Goal: Information Seeking & Learning: Check status

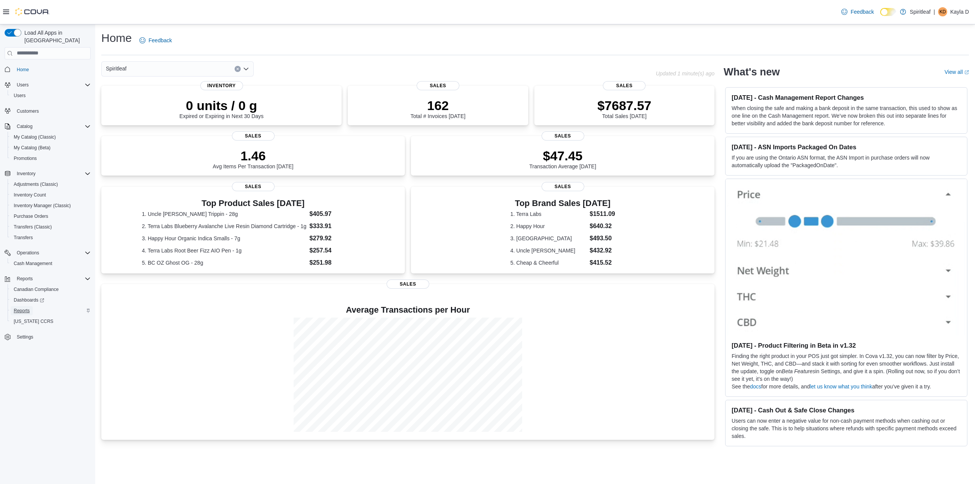
click at [28, 308] on span "Reports" at bounding box center [22, 311] width 16 height 6
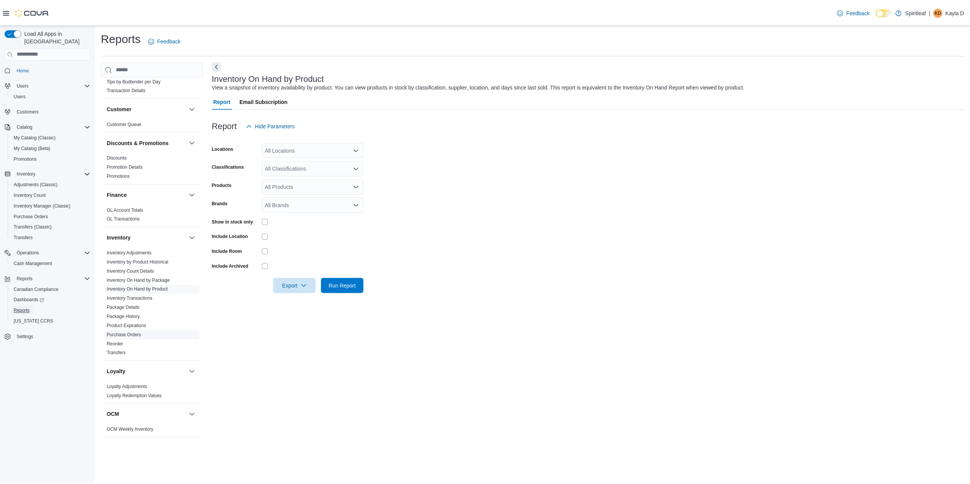
scroll to position [152, 0]
click at [165, 285] on link "Inventory On Hand by Product" at bounding box center [137, 287] width 61 height 5
click at [298, 147] on div "All Locations" at bounding box center [314, 149] width 102 height 15
type input "***"
click at [323, 164] on span "103 - [GEOGRAPHIC_DATA]" at bounding box center [325, 163] width 69 height 8
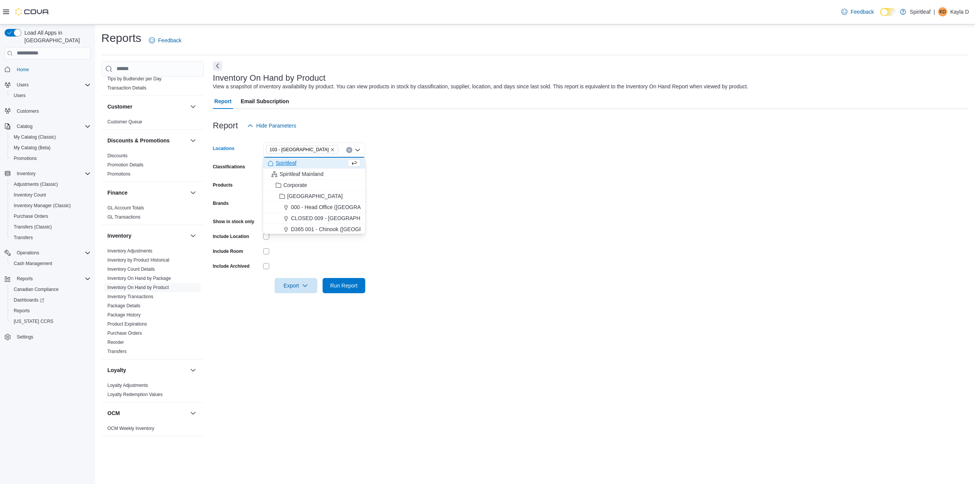
click at [458, 168] on form "Locations 103 - Maple Ridge Combo box. Selected. 103 - Maple Ridge. Press Backs…" at bounding box center [591, 213] width 756 height 160
click at [282, 170] on div "All Classifications" at bounding box center [314, 168] width 102 height 15
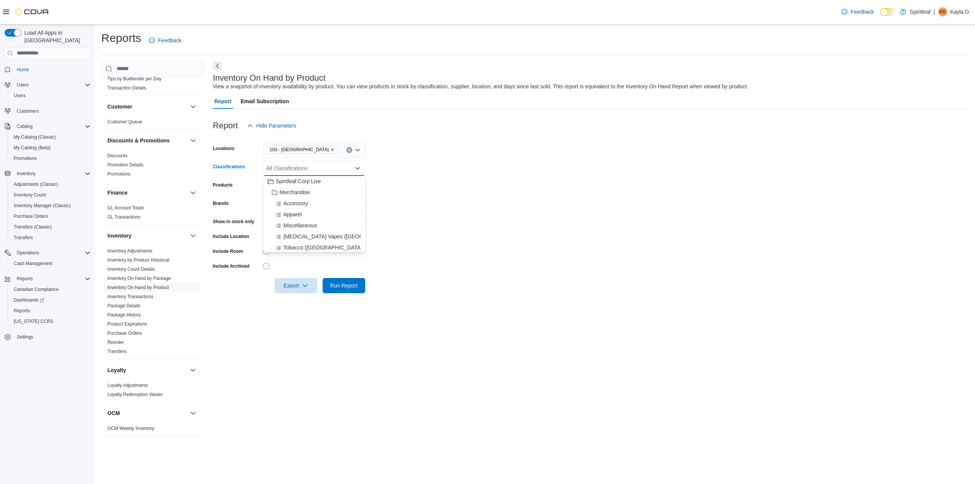
click at [466, 207] on form "Locations 103 - Maple Ridge Classifications All Classifications Combo box. Sele…" at bounding box center [591, 213] width 756 height 160
click at [277, 205] on div "All Brands" at bounding box center [314, 204] width 102 height 15
click at [282, 205] on input "**********" at bounding box center [280, 204] width 29 height 9
type input "**********"
click at [311, 218] on span "Sweetgrass Organic Cannabis" at bounding box center [314, 218] width 93 height 8
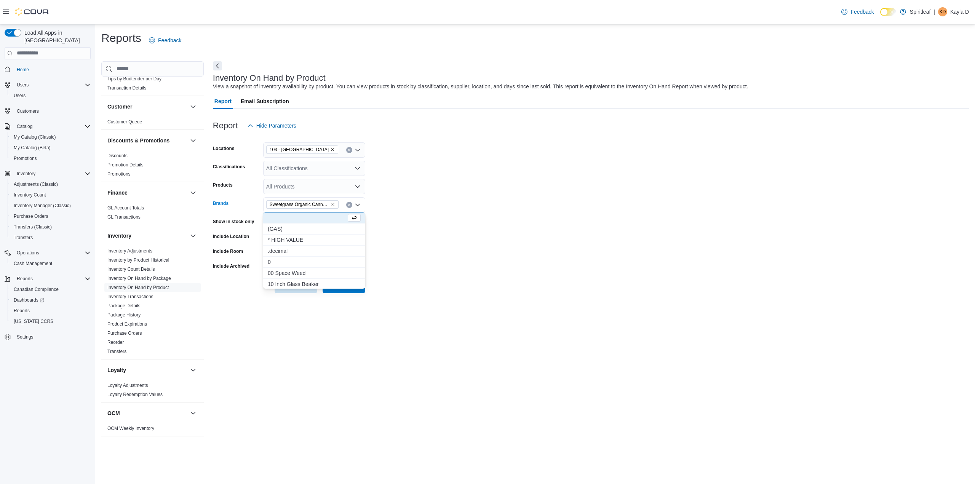
drag, startPoint x: 441, startPoint y: 291, endPoint x: 396, endPoint y: 297, distance: 45.4
click at [441, 290] on form "Locations 103 - Maple Ridge Classifications All Classifications Products All Pr…" at bounding box center [591, 213] width 756 height 160
click at [346, 288] on span "Run Report" at bounding box center [343, 286] width 27 height 8
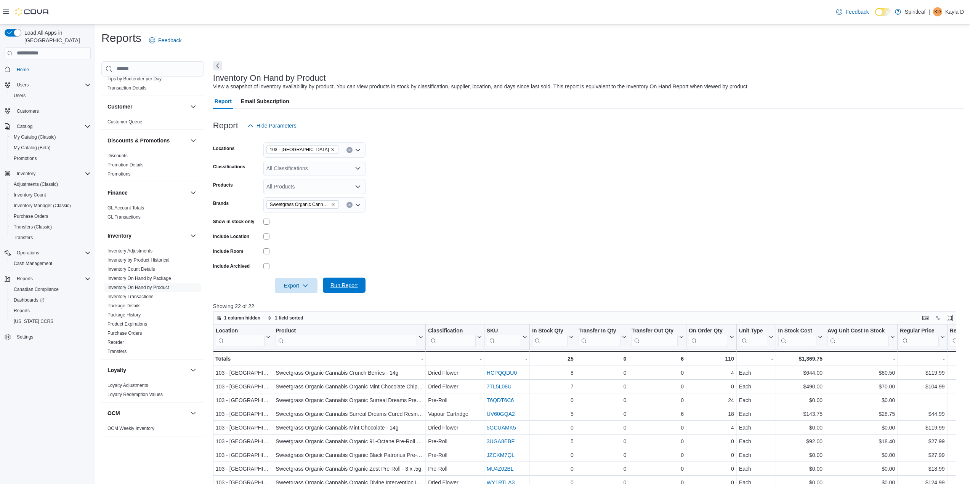
click at [351, 285] on span "Run Report" at bounding box center [343, 286] width 27 height 8
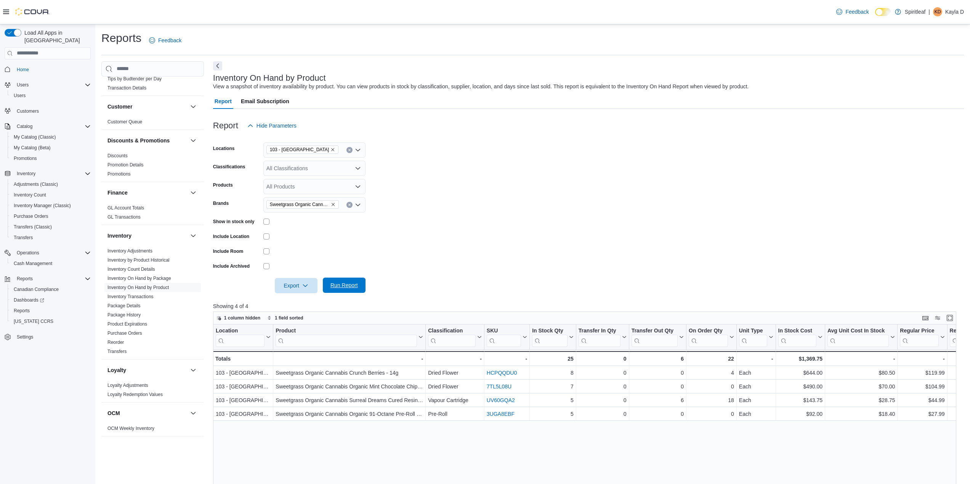
click at [348, 281] on span "Run Report" at bounding box center [344, 285] width 34 height 15
click at [296, 280] on span "Export" at bounding box center [296, 285] width 34 height 15
click at [312, 304] on button "Export to Excel" at bounding box center [296, 300] width 43 height 15
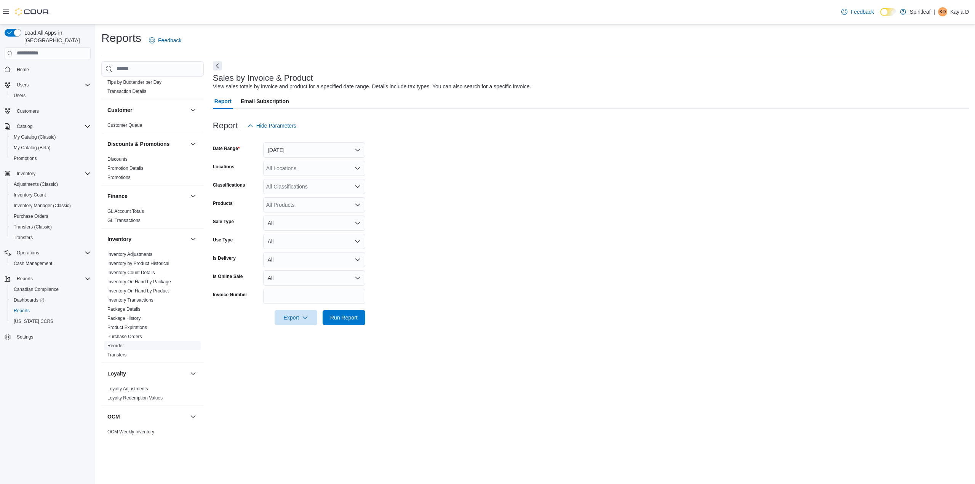
scroll to position [152, 0]
click at [32, 192] on span "Inventory Count" at bounding box center [30, 195] width 32 height 6
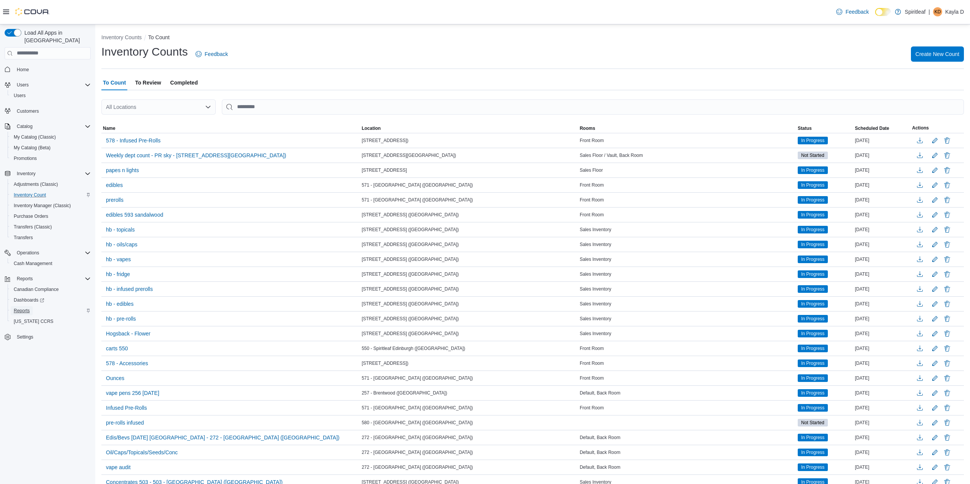
click at [32, 306] on link "Reports" at bounding box center [22, 310] width 22 height 9
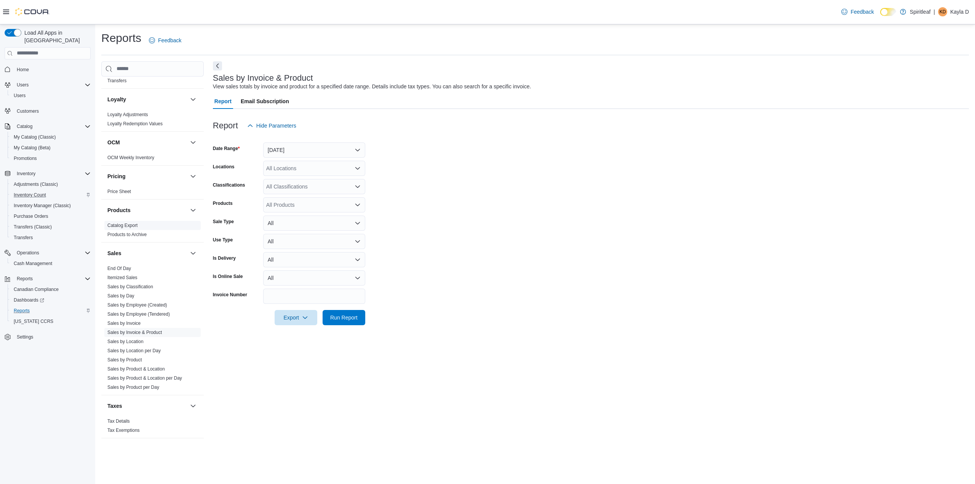
scroll to position [424, 0]
click at [133, 355] on span "Sales by Product" at bounding box center [152, 359] width 96 height 9
click at [134, 357] on link "Sales by Product" at bounding box center [124, 359] width 35 height 5
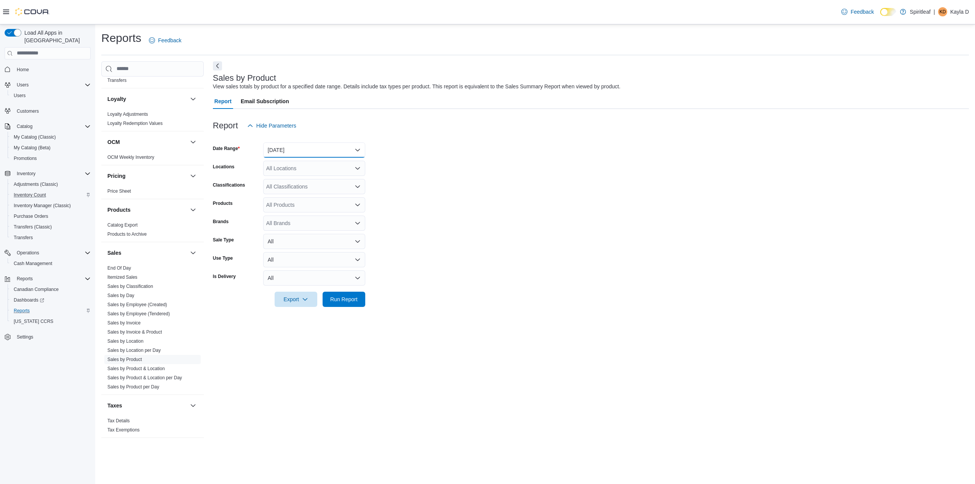
click at [273, 150] on button "Yesterday" at bounding box center [314, 149] width 102 height 15
click at [298, 183] on span "Today" at bounding box center [318, 180] width 87 height 9
click at [301, 168] on div "All Locations" at bounding box center [314, 168] width 102 height 15
type input "***"
click at [310, 183] on span "103 - Maple Ridge" at bounding box center [325, 182] width 69 height 8
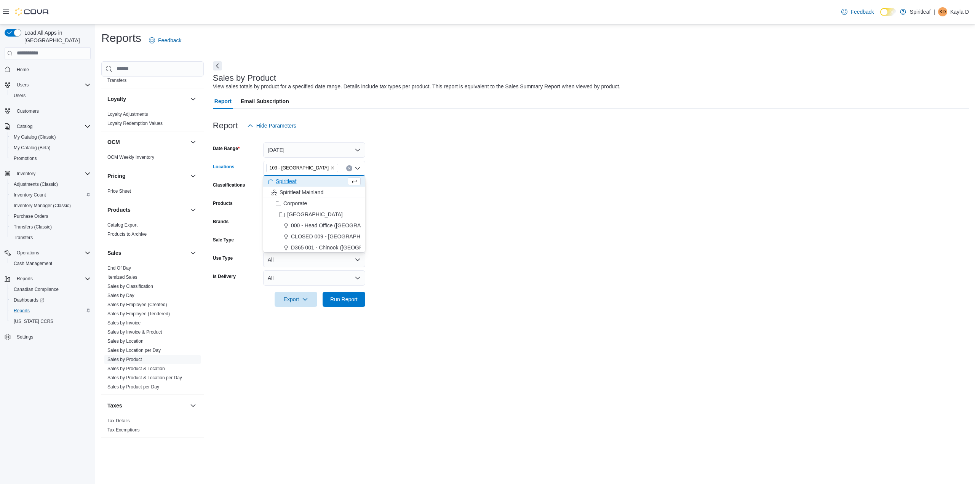
click at [424, 190] on form "Date Range Today Locations 103 - Maple Ridge Combo box. Selected. 103 - Maple R…" at bounding box center [591, 220] width 756 height 174
click at [302, 191] on div "All Classifications" at bounding box center [314, 186] width 102 height 15
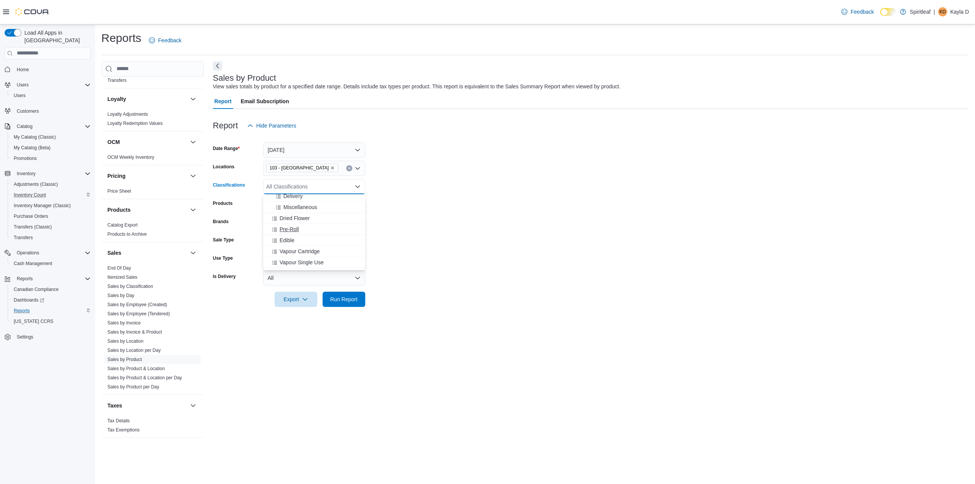
click at [315, 227] on div "Pre-Roll" at bounding box center [314, 230] width 93 height 8
click at [451, 209] on form "Date Range Today Locations 103 - Maple Ridge Classifications Pre-Roll Combo box…" at bounding box center [591, 220] width 756 height 174
click at [296, 223] on div "All Brands" at bounding box center [314, 223] width 102 height 15
type input "**********"
click at [306, 250] on span "Pineapple Buds" at bounding box center [314, 247] width 93 height 8
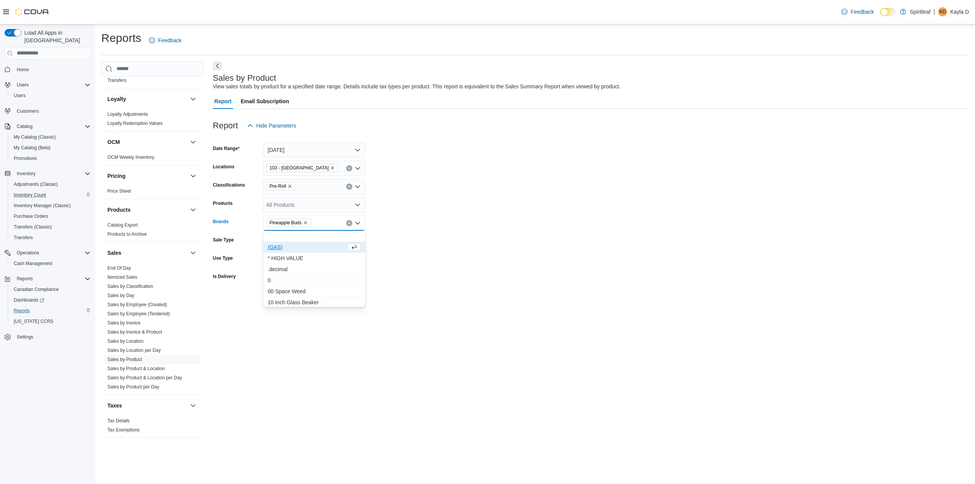
click at [449, 246] on form "Date Range Today Locations 103 - Maple Ridge Classifications Pre-Roll Products …" at bounding box center [591, 220] width 756 height 174
click at [343, 304] on span "Run Report" at bounding box center [344, 298] width 34 height 15
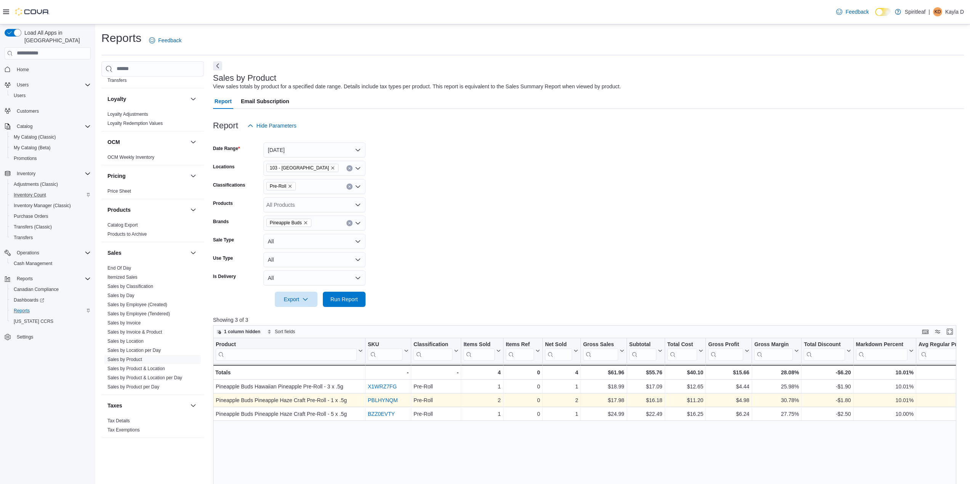
click at [379, 399] on link "PBLHYNQM" at bounding box center [383, 400] width 30 height 6
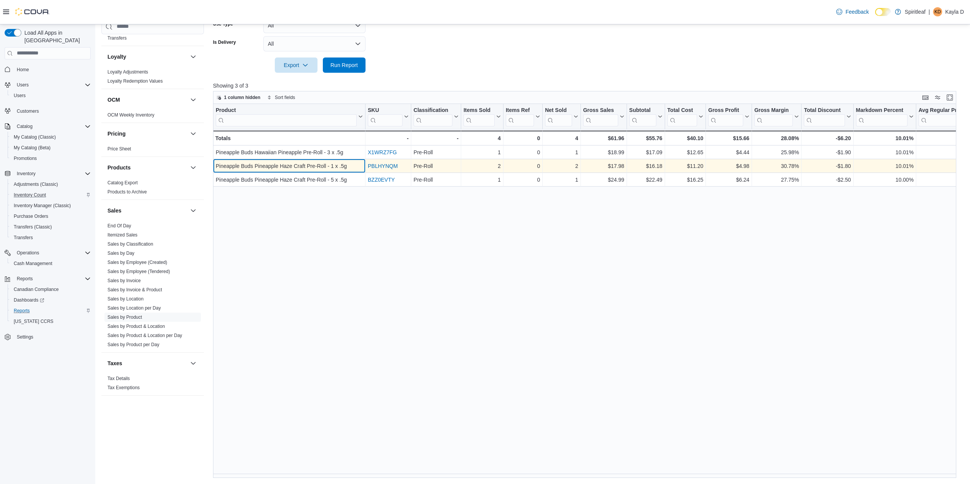
click at [328, 165] on div "Pineapple Buds Pineapple Haze Craft Pre-Roll - 1 x .5g" at bounding box center [289, 166] width 147 height 9
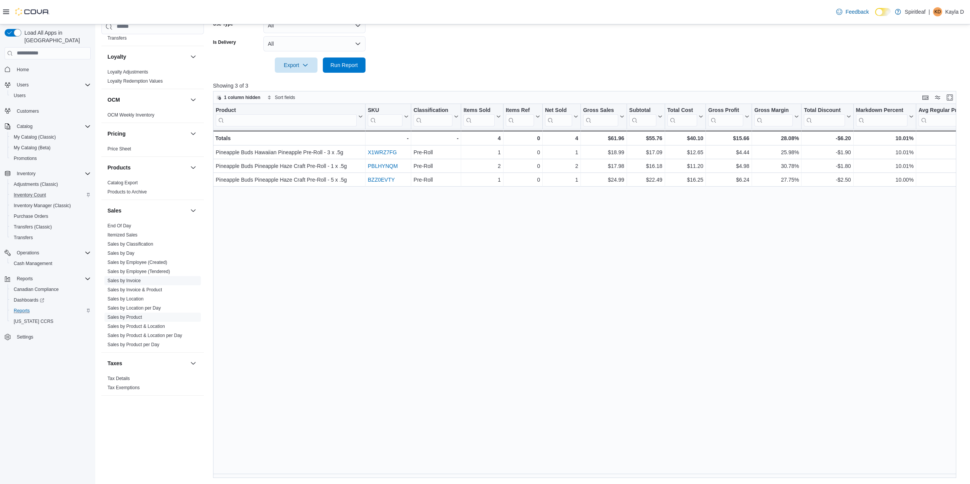
click at [139, 278] on link "Sales by Invoice" at bounding box center [123, 280] width 33 height 5
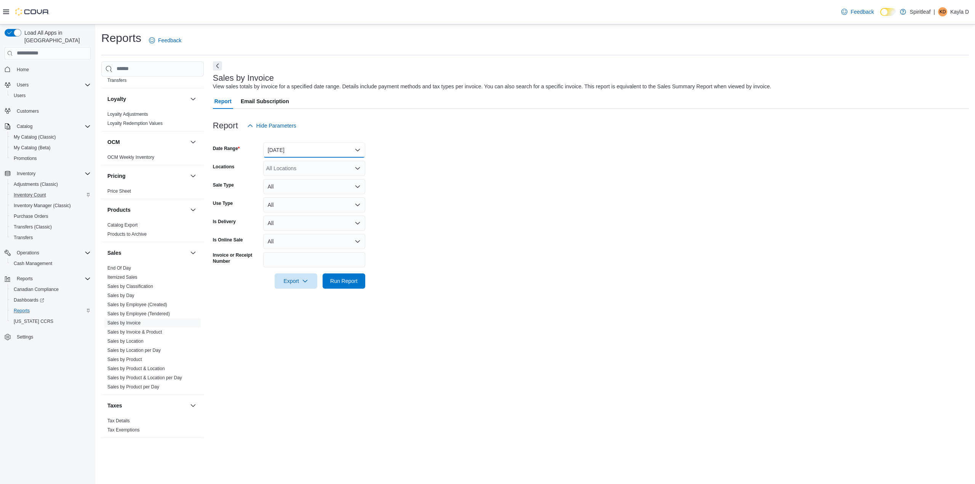
click at [271, 153] on button "Yesterday" at bounding box center [314, 149] width 102 height 15
click at [282, 180] on span "Today" at bounding box center [318, 180] width 87 height 9
click at [282, 166] on div "All Locations" at bounding box center [314, 168] width 102 height 15
type input "***"
click at [275, 186] on button "103 - Maple Ridge" at bounding box center [314, 181] width 102 height 11
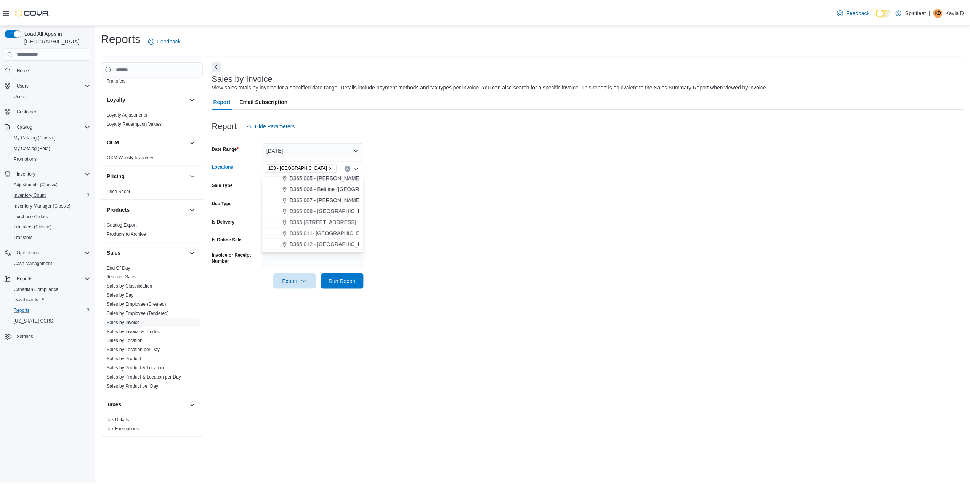
scroll to position [114, 0]
click at [412, 205] on form "Date Range Today Locations 103 - Maple Ridge Combo box. Selected. 103 - Maple R…" at bounding box center [591, 210] width 756 height 155
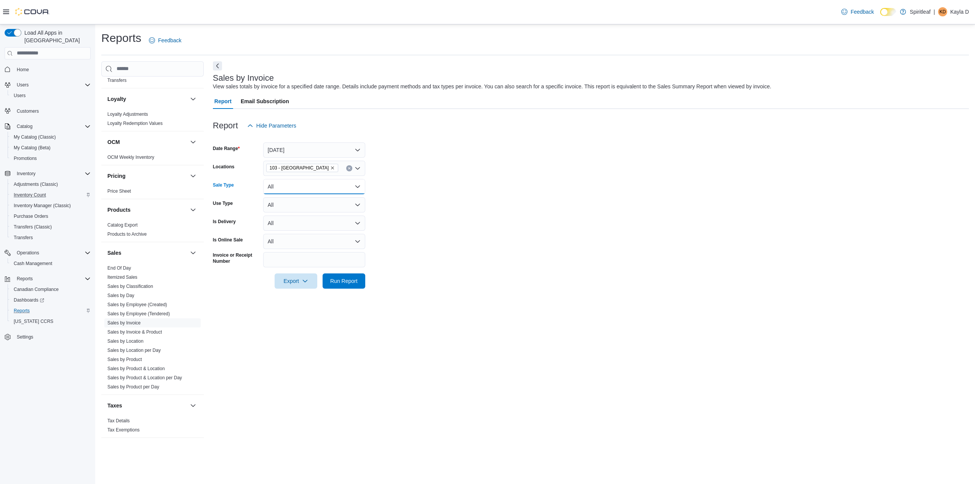
click at [308, 186] on button "All" at bounding box center [314, 186] width 102 height 15
click at [426, 198] on form "Date Range Today Locations 103 - Maple Ridge Sale Type All Use Type All Is Deli…" at bounding box center [591, 210] width 756 height 155
click at [299, 184] on button "All" at bounding box center [314, 186] width 102 height 15
click at [301, 186] on button "All" at bounding box center [314, 186] width 102 height 15
click at [346, 280] on span "Run Report" at bounding box center [343, 281] width 27 height 8
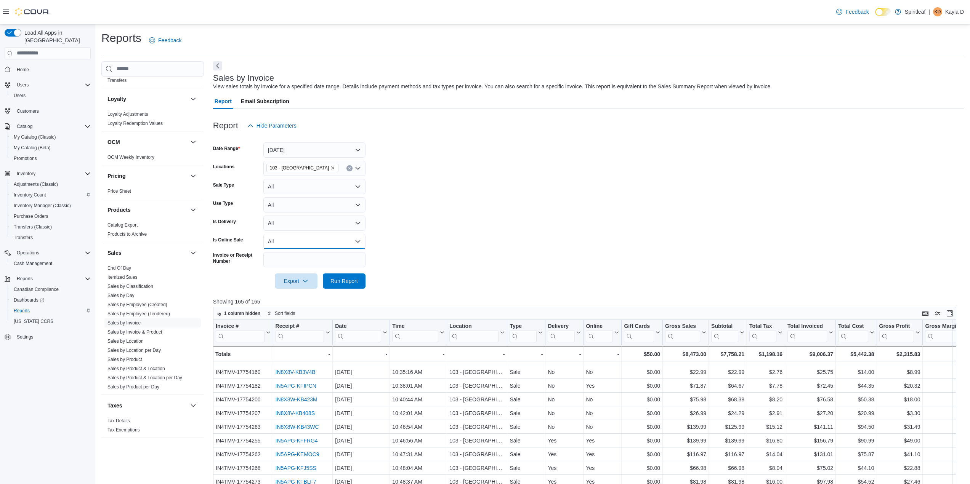
click at [273, 240] on button "All" at bounding box center [314, 241] width 102 height 15
click at [275, 242] on button "All" at bounding box center [314, 241] width 102 height 15
click at [285, 288] on span "No" at bounding box center [318, 287] width 87 height 9
click at [344, 281] on span "Run Report" at bounding box center [343, 281] width 27 height 8
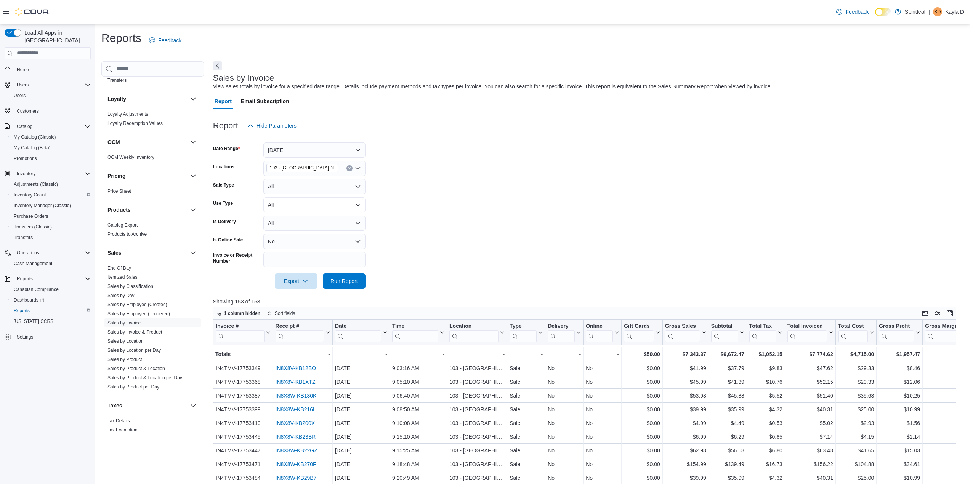
click at [286, 198] on button "All" at bounding box center [314, 204] width 102 height 15
drag, startPoint x: 286, startPoint y: 194, endPoint x: 287, endPoint y: 187, distance: 6.1
click at [287, 190] on button "All" at bounding box center [314, 186] width 102 height 15
click at [284, 216] on span "Sale" at bounding box center [318, 217] width 87 height 9
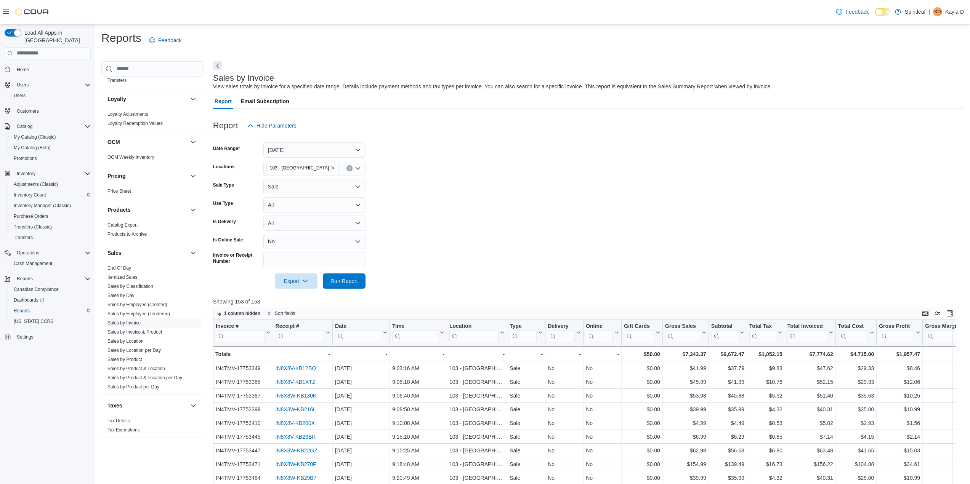
click at [351, 291] on div at bounding box center [588, 293] width 751 height 9
click at [346, 281] on span "Run Report" at bounding box center [343, 281] width 27 height 8
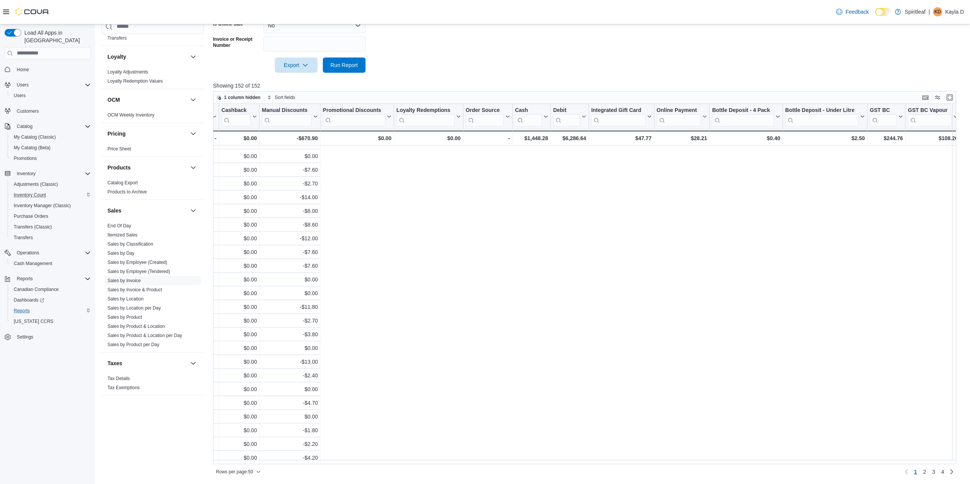
scroll to position [370, 115]
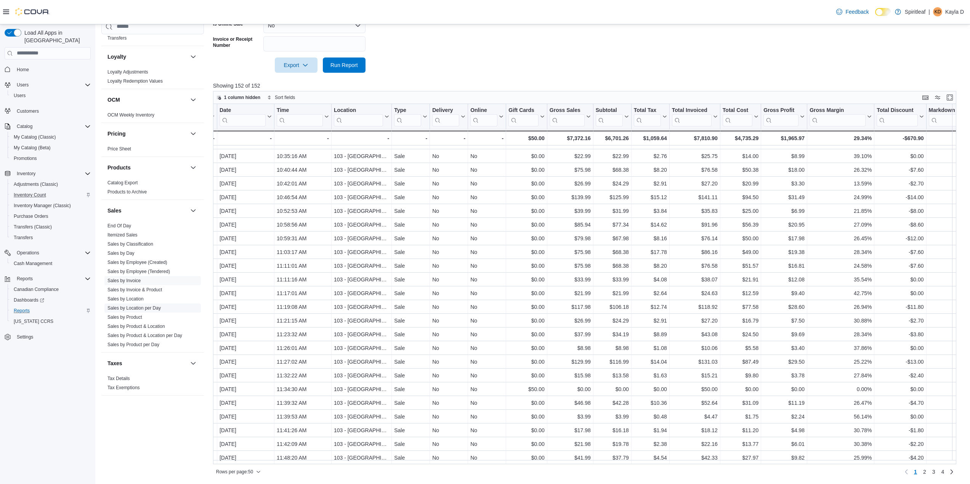
click at [138, 304] on span "Sales by Location per Day" at bounding box center [152, 308] width 96 height 9
click at [128, 251] on link "Sales by Day" at bounding box center [120, 253] width 27 height 5
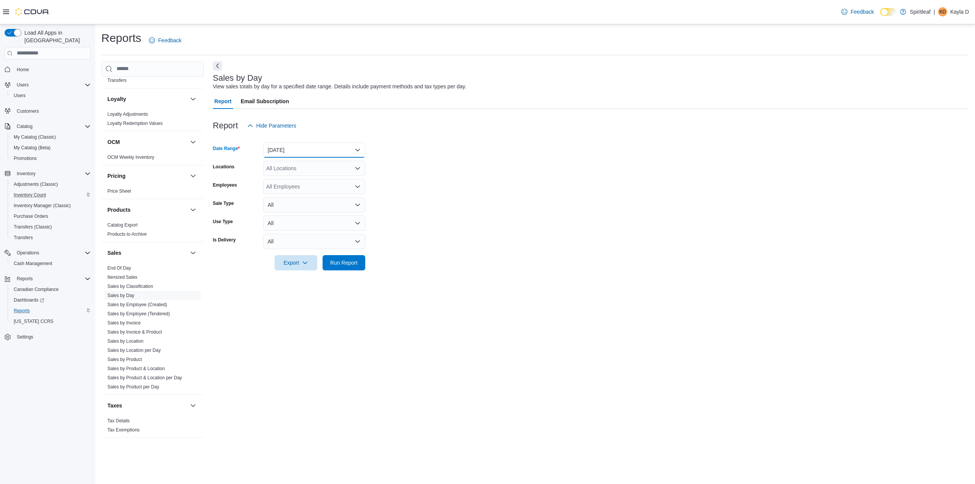
click at [284, 149] on button "Yesterday" at bounding box center [314, 149] width 102 height 15
click at [291, 154] on button "Yesterday" at bounding box center [314, 149] width 102 height 15
click at [290, 147] on button "Yesterday" at bounding box center [314, 149] width 102 height 15
click at [293, 178] on span "Today" at bounding box center [318, 180] width 87 height 9
click at [286, 163] on div "All Locations" at bounding box center [314, 168] width 102 height 15
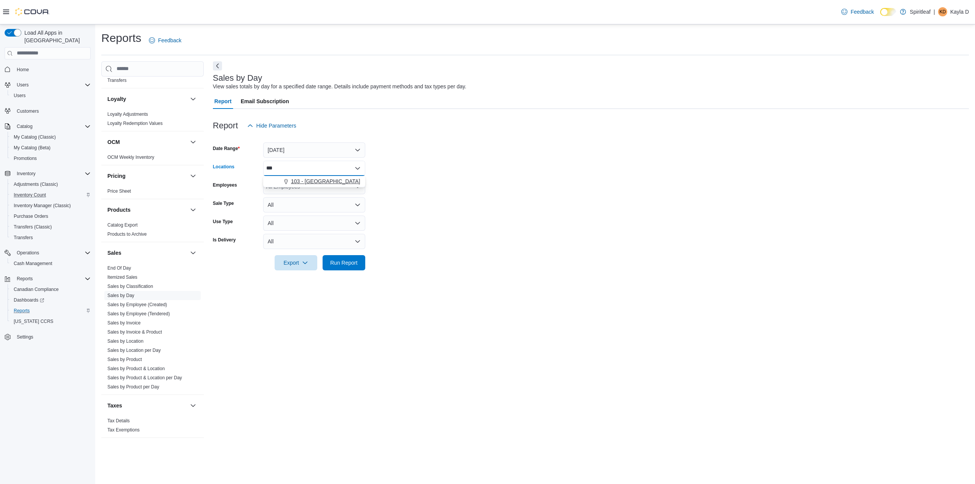
type input "***"
click at [286, 184] on icon "Choose from the following options" at bounding box center [285, 181] width 3 height 5
click at [405, 199] on form "Date Range Today Locations 103 - Maple Ridge Combo box. Selected. 103 - Maple R…" at bounding box center [591, 201] width 756 height 137
click at [309, 186] on div "All Employees" at bounding box center [314, 186] width 102 height 15
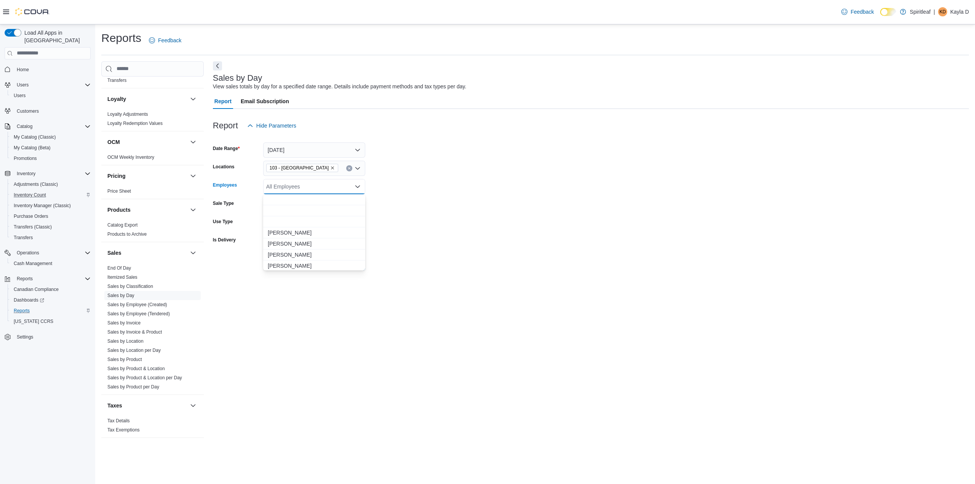
click at [459, 207] on form "Date Range Today Locations 103 - Maple Ridge Employees All Employees Combo box.…" at bounding box center [591, 201] width 756 height 137
click at [126, 320] on link "Sales by Invoice" at bounding box center [123, 322] width 33 height 5
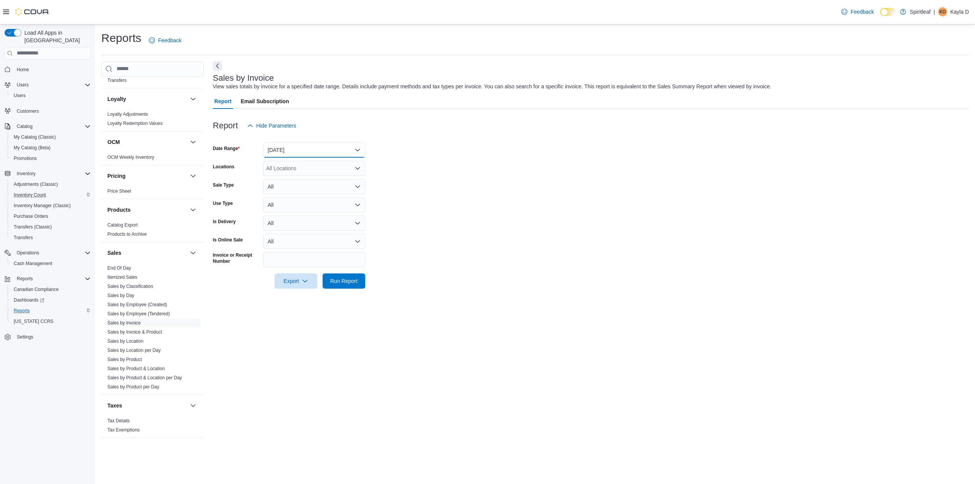
click at [282, 149] on button "Yesterday" at bounding box center [314, 149] width 102 height 15
click at [289, 178] on span "Today" at bounding box center [318, 180] width 87 height 9
click at [289, 171] on div "All Locations" at bounding box center [314, 168] width 102 height 15
type input "***"
click at [298, 181] on span "103 - Maple Ridge" at bounding box center [325, 182] width 69 height 8
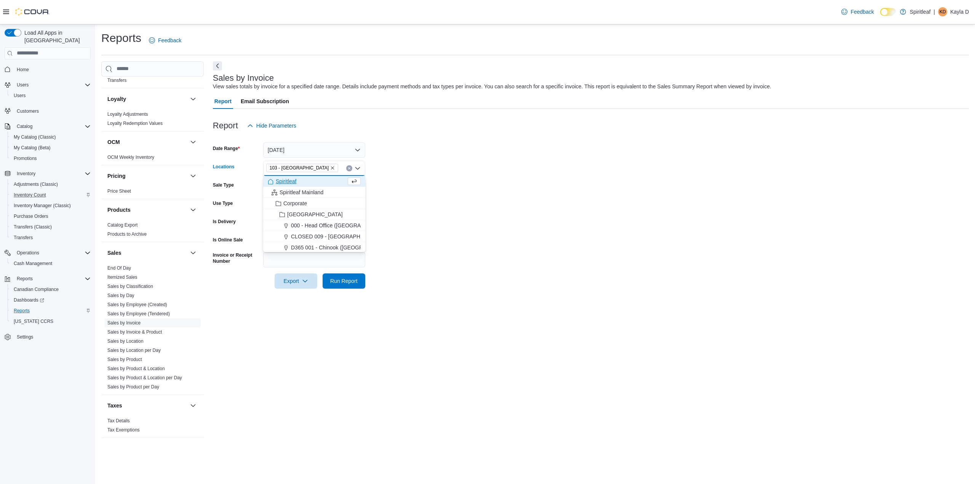
click at [420, 183] on form "Date Range Today Locations 103 - Maple Ridge Combo box. Selected. 103 - Maple R…" at bounding box center [591, 210] width 756 height 155
click at [338, 185] on button "All" at bounding box center [314, 186] width 102 height 15
click at [440, 181] on form "Date Range Today Locations 103 - Maple Ridge Sale Type All Use Type All Is Deli…" at bounding box center [591, 210] width 756 height 155
click at [136, 330] on link "Sales by Invoice & Product" at bounding box center [134, 332] width 54 height 5
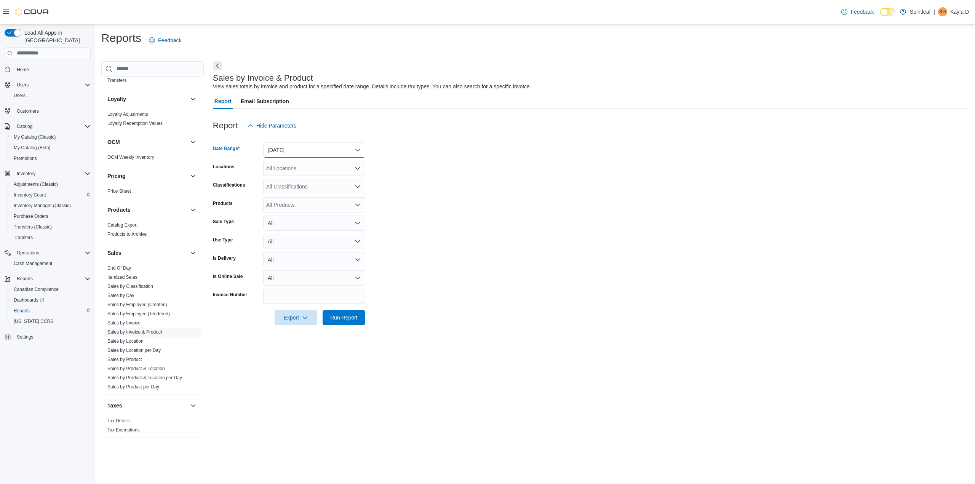
click at [301, 150] on button "Yesterday" at bounding box center [314, 149] width 102 height 15
click at [297, 183] on span "Today" at bounding box center [318, 180] width 87 height 9
click at [298, 165] on div "All Locations" at bounding box center [314, 168] width 102 height 15
type input "***"
click at [318, 186] on button "103 - Maple Ridge" at bounding box center [314, 181] width 102 height 11
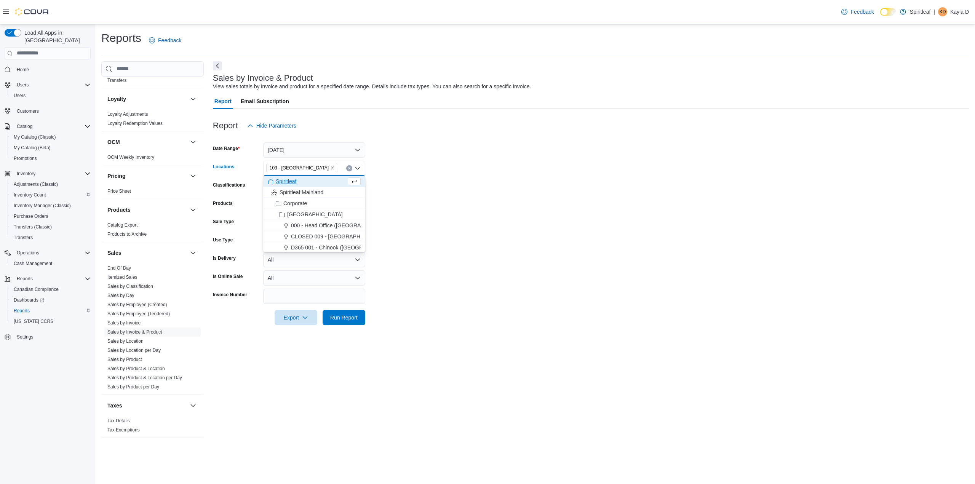
click at [415, 181] on form "Date Range Today Locations 103 - Maple Ridge Combo box. Selected. 103 - Maple R…" at bounding box center [591, 229] width 756 height 192
click at [313, 188] on div "All Classifications" at bounding box center [314, 186] width 102 height 15
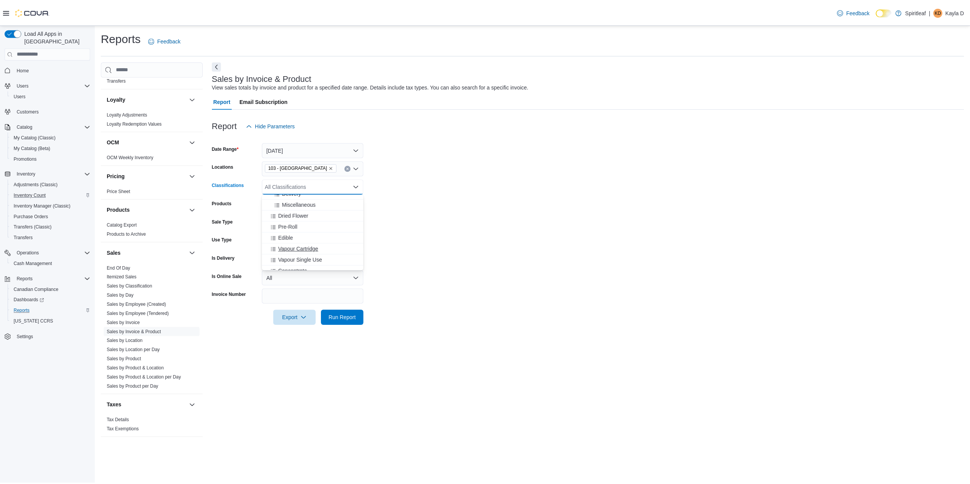
scroll to position [114, 0]
click at [296, 240] on span "Pre-Roll" at bounding box center [289, 240] width 19 height 8
drag, startPoint x: 463, startPoint y: 216, endPoint x: 453, endPoint y: 213, distance: 11.1
click at [463, 215] on form "Date Range Today Locations 103 - Maple Ridge Classifications Pre-Roll Combo box…" at bounding box center [591, 229] width 756 height 192
click at [306, 203] on div "All Products" at bounding box center [314, 204] width 102 height 15
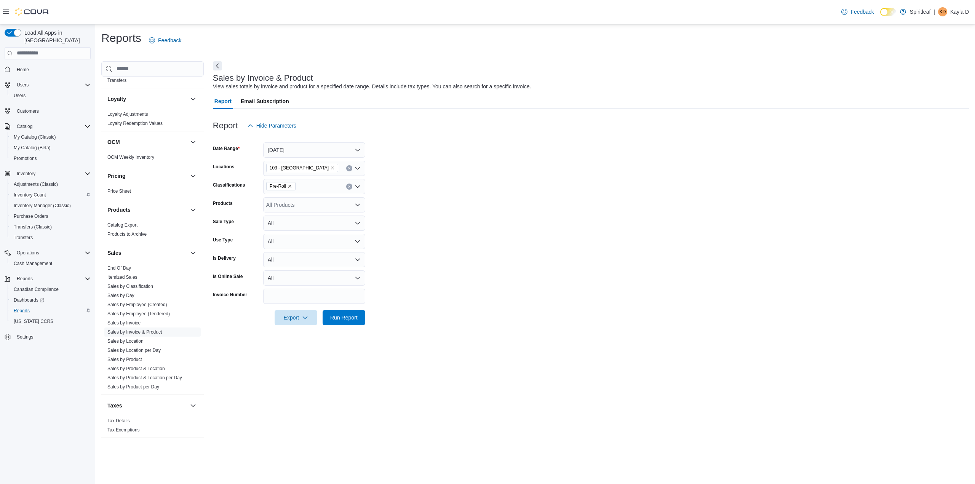
click at [432, 206] on form "Date Range Today Locations 103 - Maple Ridge Classifications Pre-Roll Products …" at bounding box center [591, 229] width 756 height 192
click at [341, 320] on span "Run Report" at bounding box center [343, 318] width 27 height 8
click at [286, 201] on div "All Products" at bounding box center [314, 204] width 102 height 15
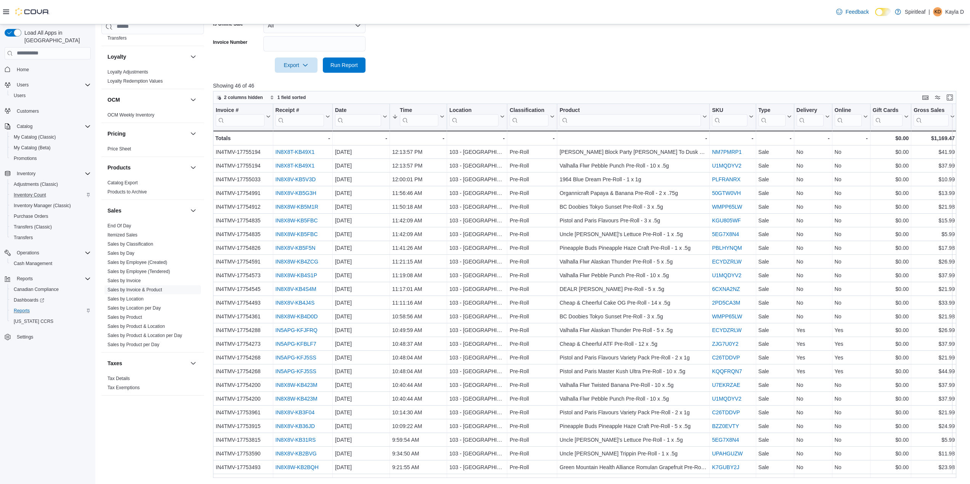
scroll to position [302, 0]
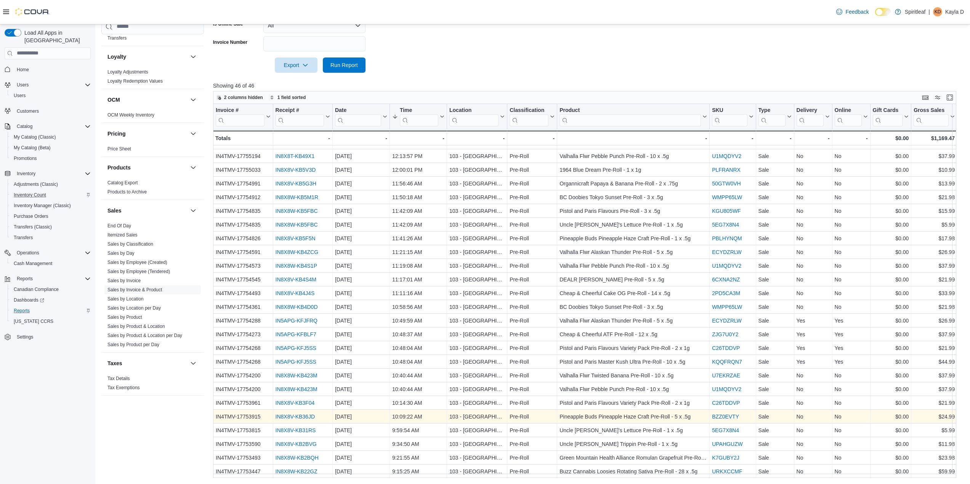
click at [299, 414] on link "IN8X8V-KB36JD" at bounding box center [295, 417] width 40 height 6
